Goal: Book appointment/travel/reservation

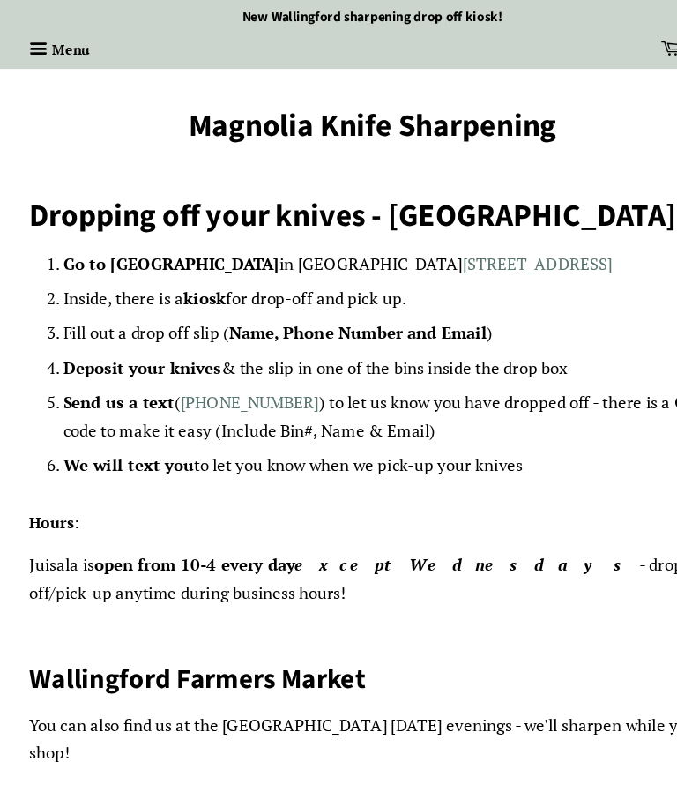
click at [44, 45] on span "button" at bounding box center [36, 45] width 21 height 23
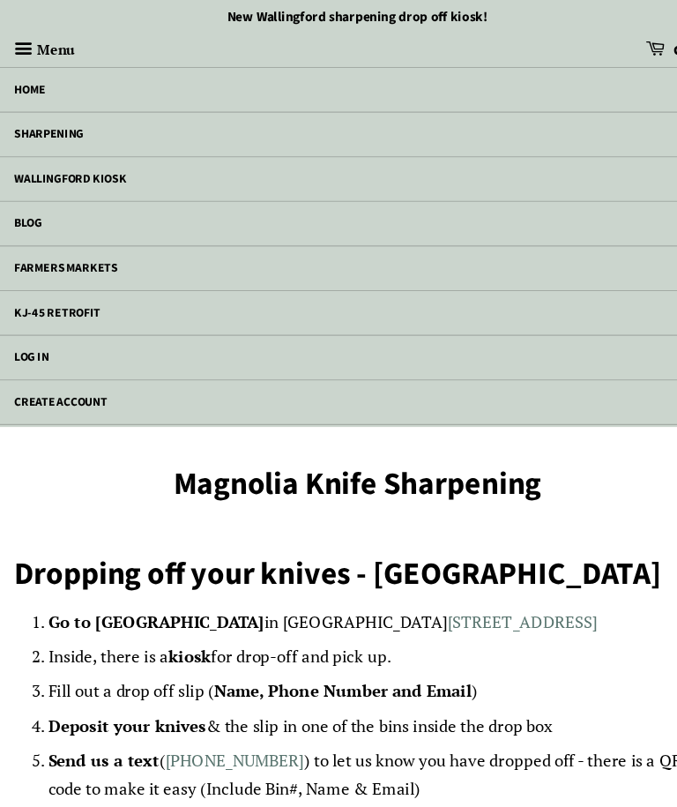
click at [115, 73] on link "Home" at bounding box center [338, 82] width 677 height 40
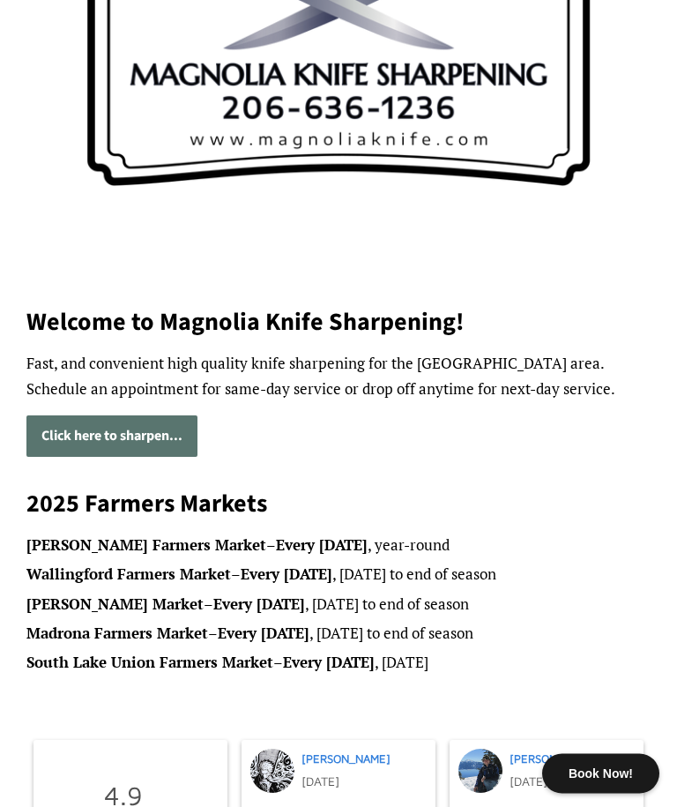
scroll to position [399, 0]
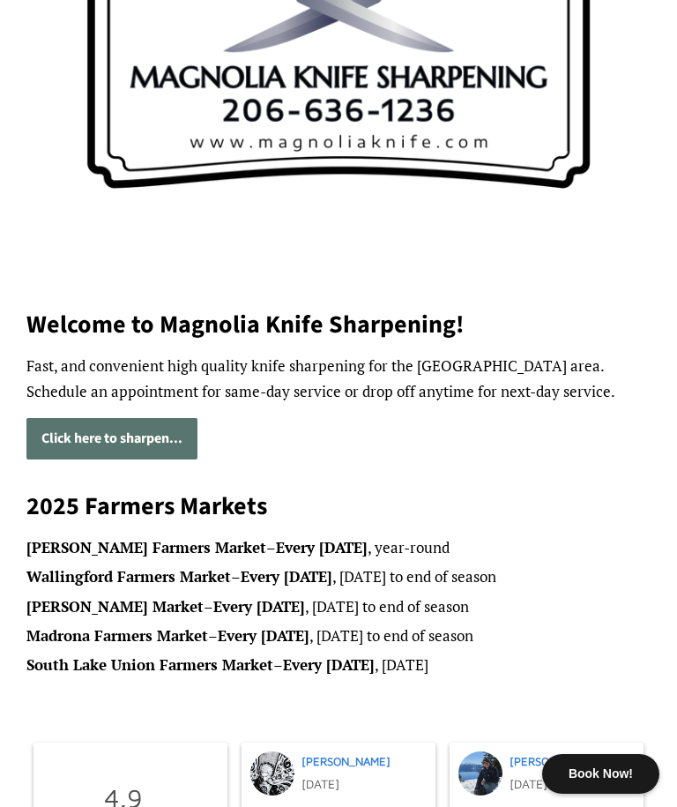
click at [141, 438] on link "Click here to sharpen..." at bounding box center [111, 438] width 171 height 41
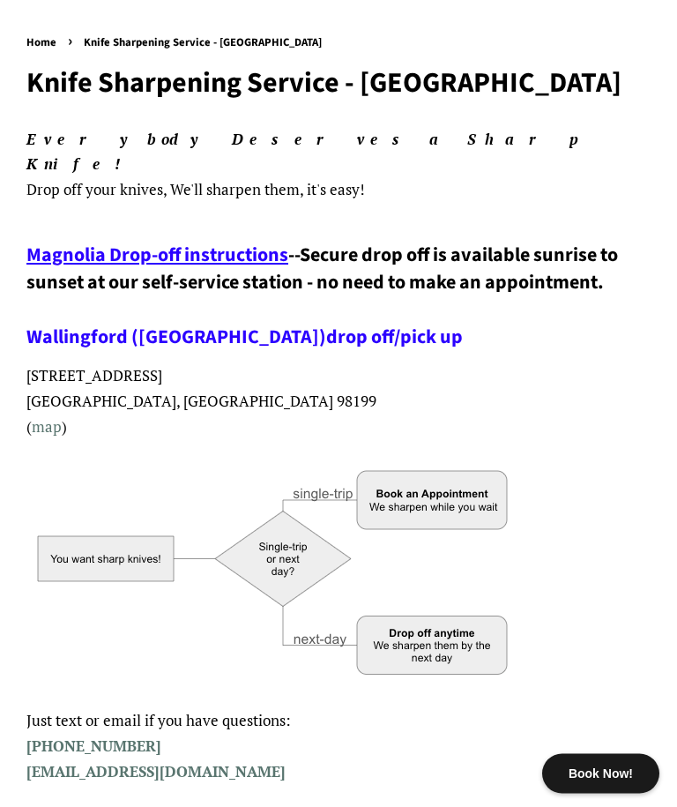
scroll to position [145, 0]
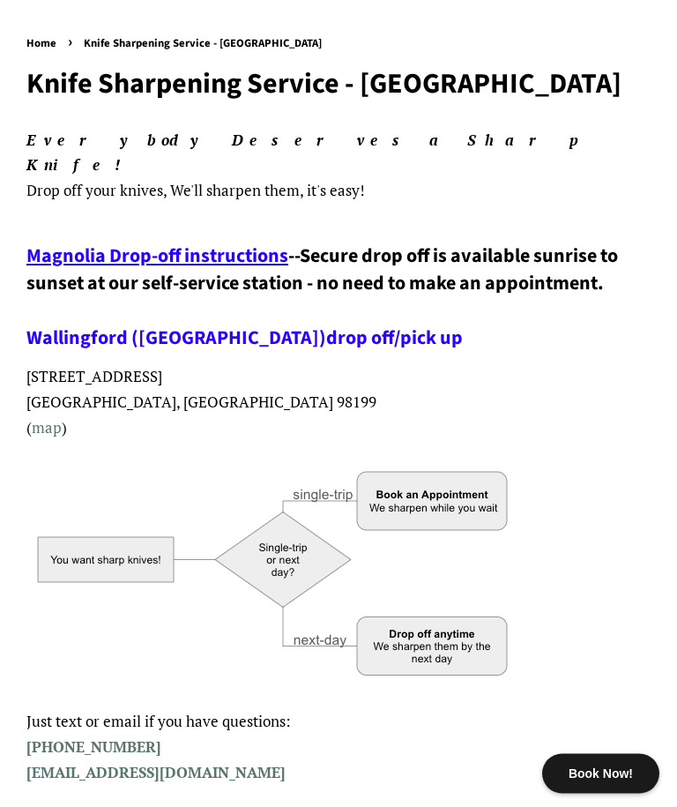
click at [190, 242] on span "Magnolia Drop-off instructions" at bounding box center [157, 256] width 262 height 28
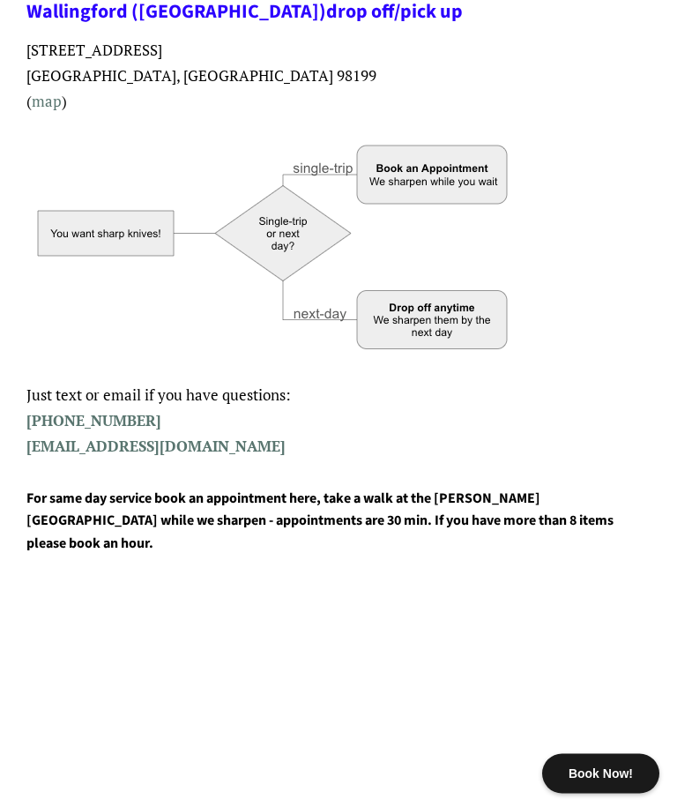
scroll to position [474, 0]
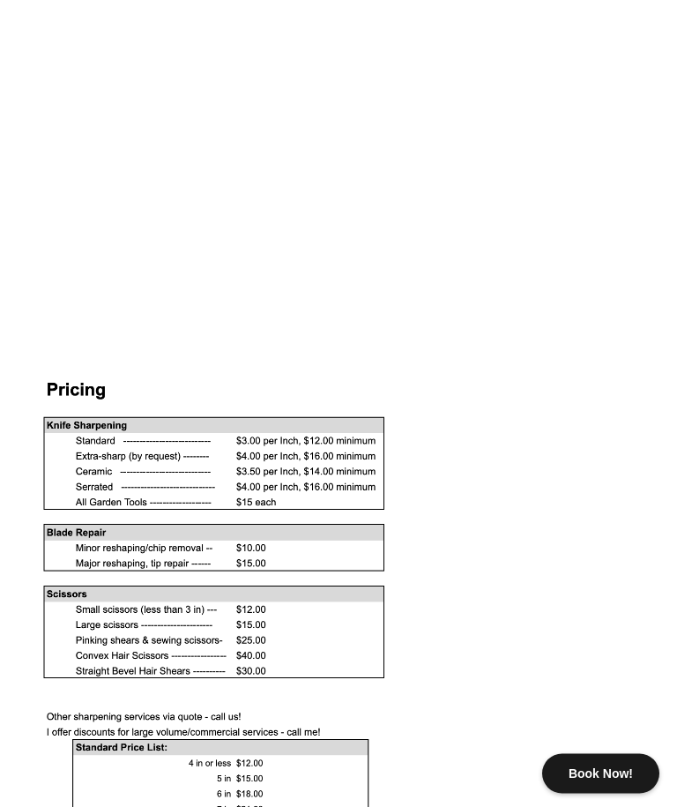
scroll to position [1295, 0]
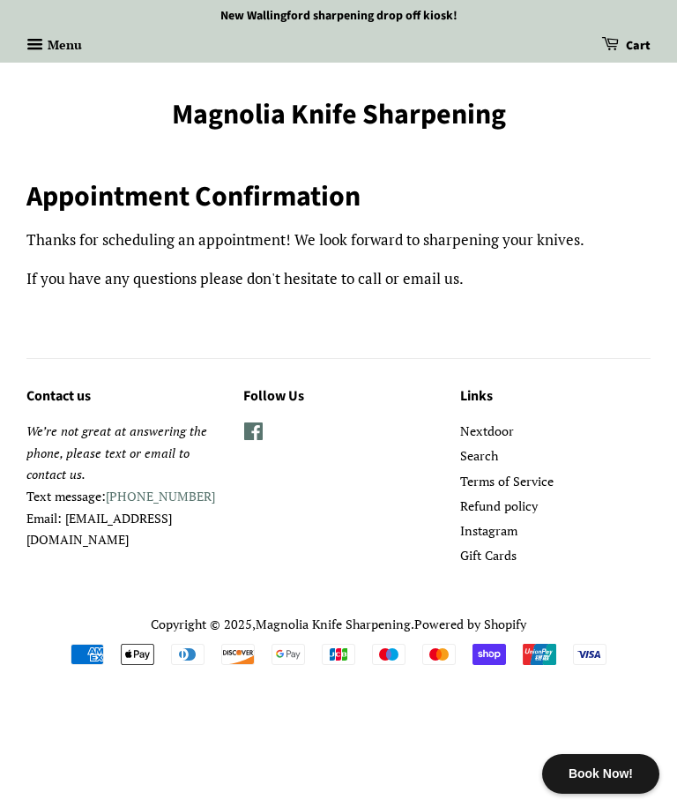
scroll to position [31, 0]
